Goal: Transaction & Acquisition: Purchase product/service

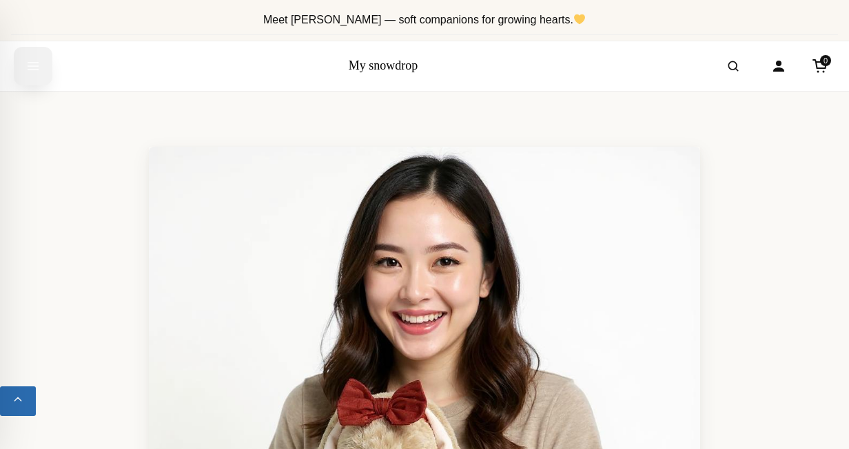
click at [29, 61] on div "Close dialog [PERSON_NAME] се сега и вземете 10% отстъпка! въведете мейла си за…" at bounding box center [424, 224] width 849 height 449
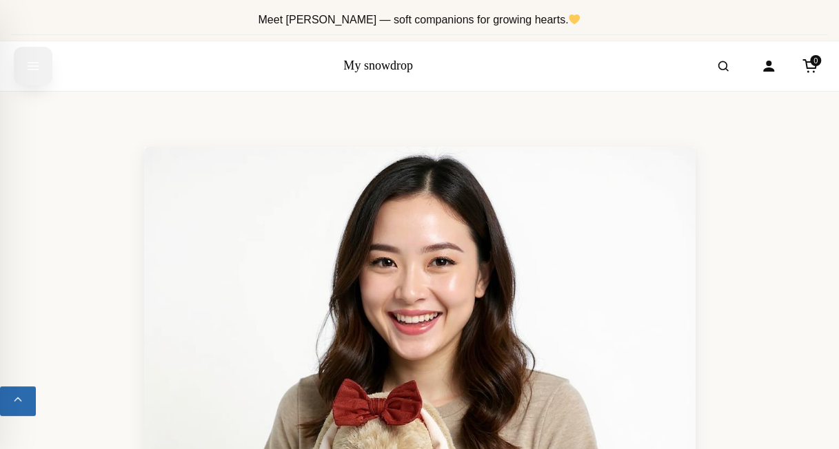
click at [32, 63] on icon "Open menu" at bounding box center [33, 66] width 14 height 25
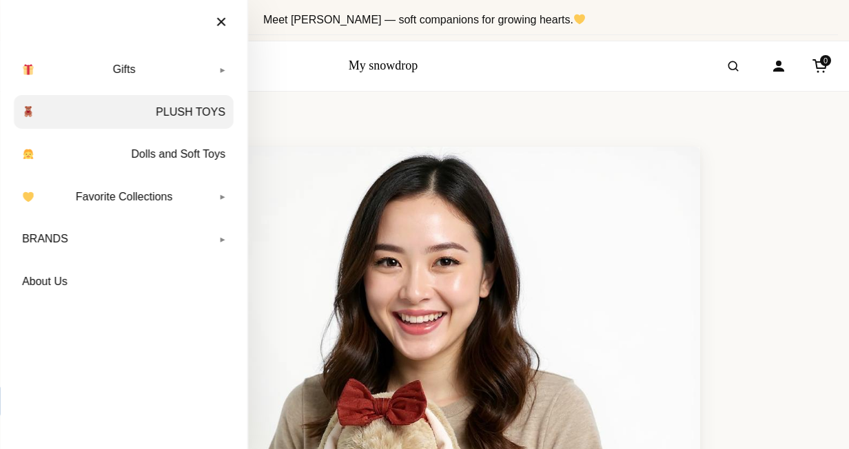
click at [198, 110] on link "PLUSH TOYS" at bounding box center [124, 112] width 220 height 34
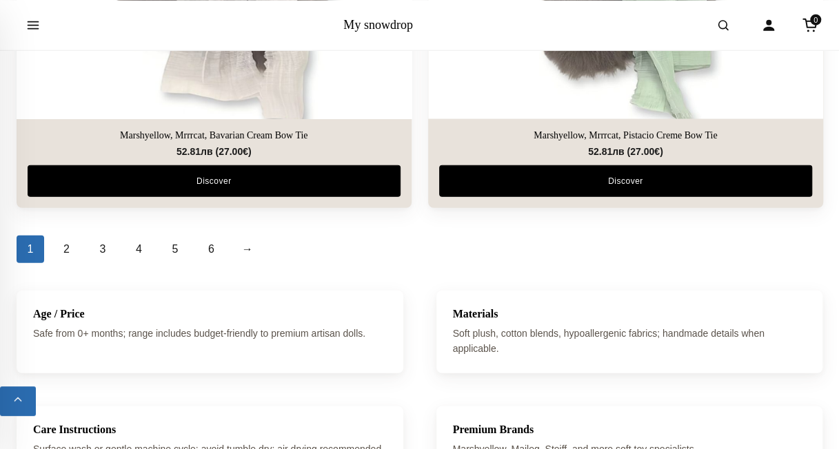
scroll to position [4272, 0]
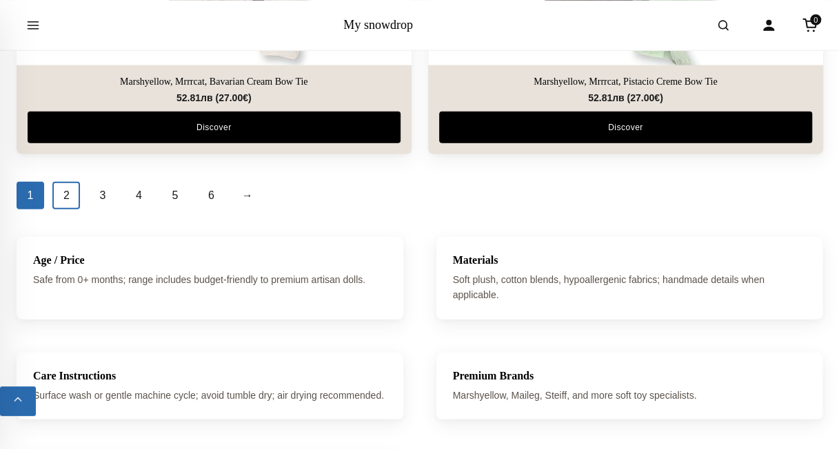
click at [72, 189] on link "2" at bounding box center [66, 196] width 28 height 28
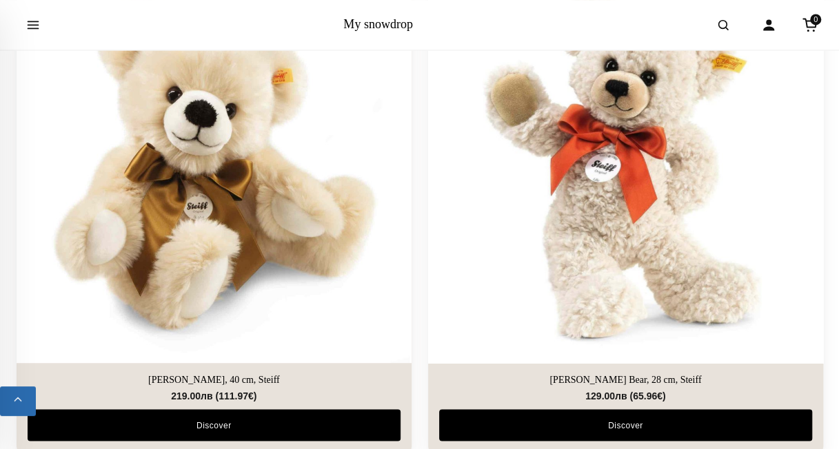
scroll to position [3445, 0]
